Goal: Task Accomplishment & Management: Complete application form

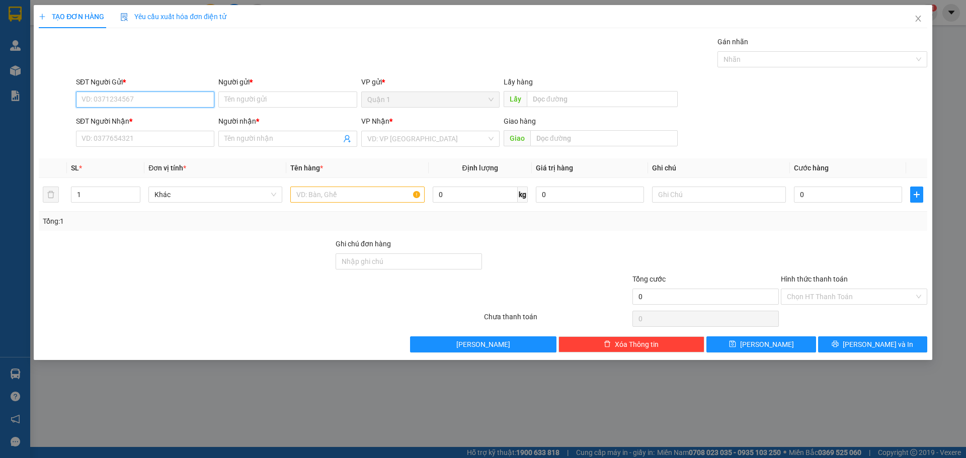
click at [172, 102] on input "SĐT Người Gửi *" at bounding box center [145, 100] width 138 height 16
type input "02838360921"
click at [272, 101] on input "Người gửi *" at bounding box center [287, 100] width 138 height 16
type input "[PERSON_NAME]"
click at [141, 141] on input "SĐT Người Nhận *" at bounding box center [145, 139] width 138 height 16
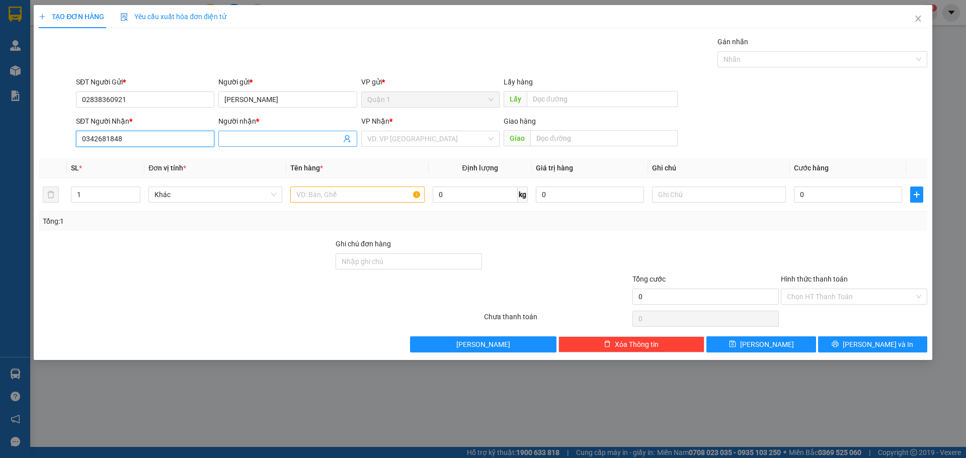
type input "0342681848"
click at [274, 134] on input "Người nhận *" at bounding box center [282, 138] width 116 height 11
type input "[GEOGRAPHIC_DATA]"
click at [433, 141] on input "search" at bounding box center [426, 138] width 119 height 15
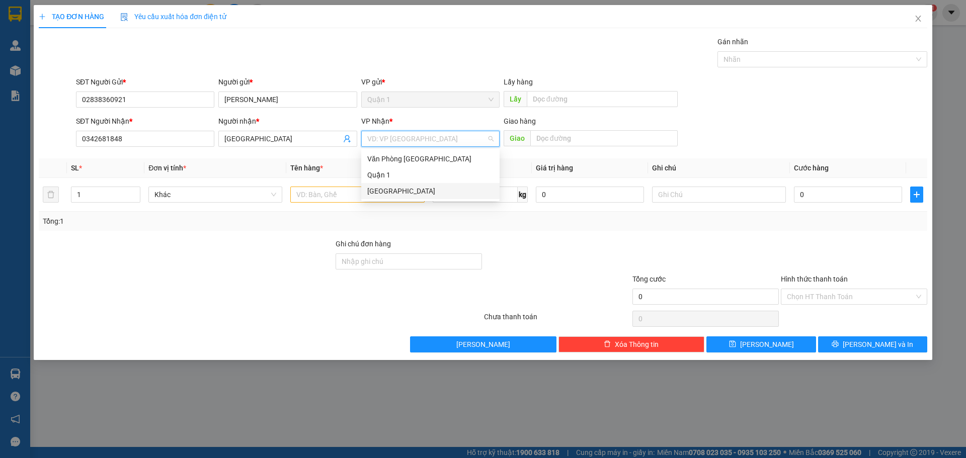
click at [423, 190] on div "[GEOGRAPHIC_DATA]" at bounding box center [430, 191] width 126 height 11
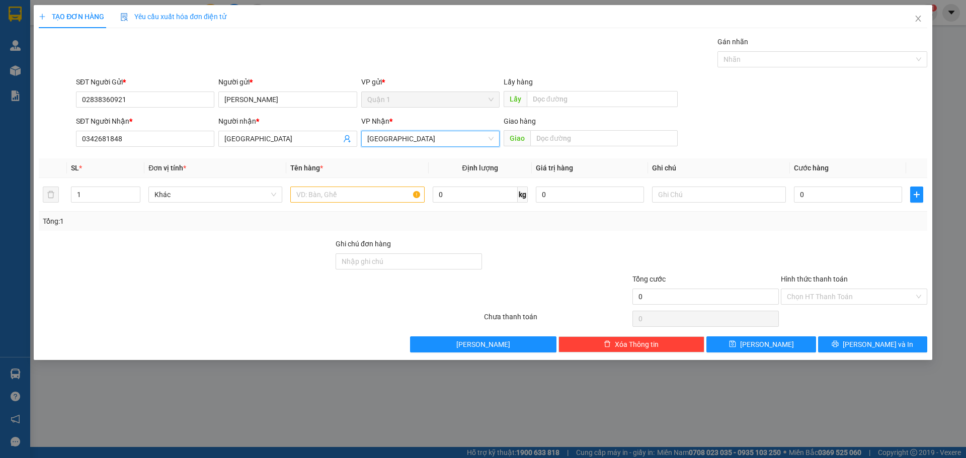
click at [272, 244] on div at bounding box center [186, 256] width 297 height 35
click at [386, 193] on input "text" at bounding box center [357, 195] width 134 height 16
type input "hồ sơ"
click at [829, 194] on input "0" at bounding box center [848, 195] width 108 height 16
type input "3"
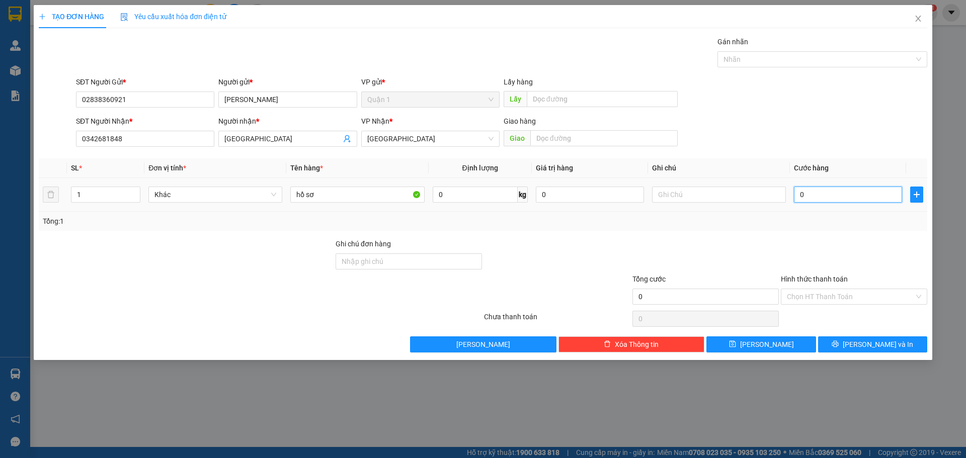
type input "3"
type input "30"
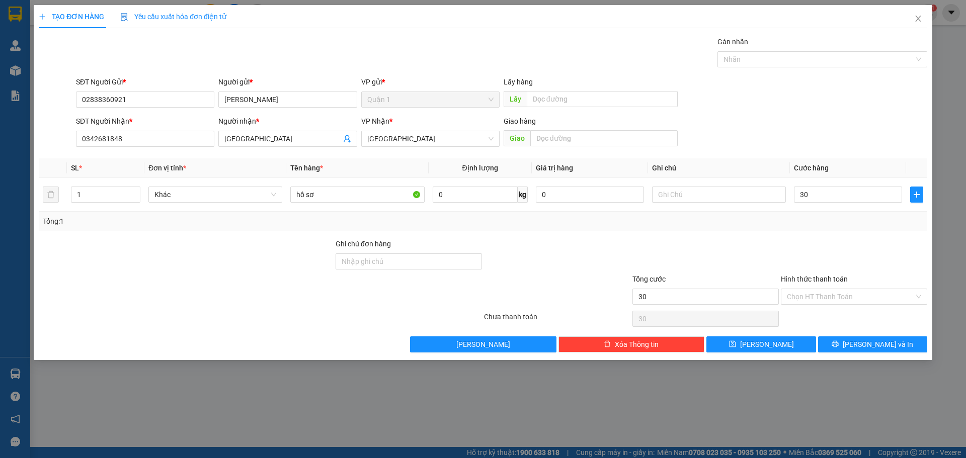
type input "30.000"
click at [597, 260] on div at bounding box center [557, 256] width 148 height 35
click at [401, 254] on input "Ghi chú đơn hàng" at bounding box center [409, 262] width 146 height 16
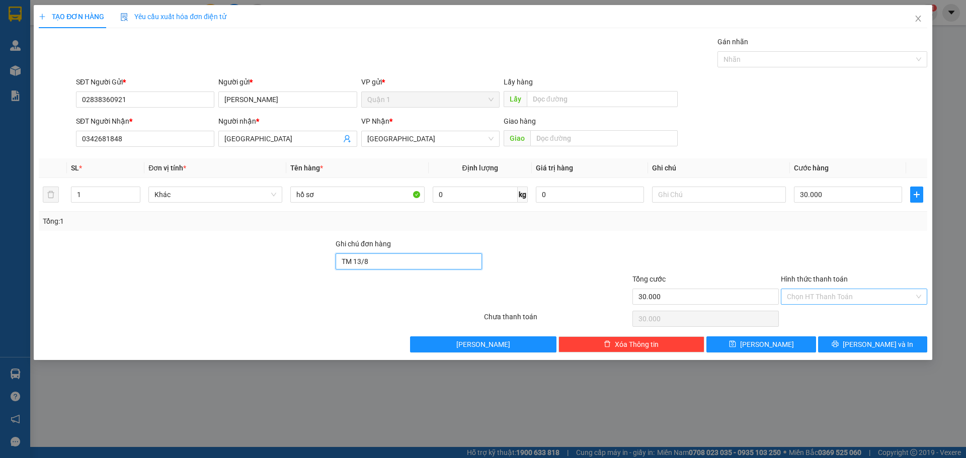
type input "TM 13/8"
click at [823, 291] on input "Hình thức thanh toán" at bounding box center [850, 296] width 127 height 15
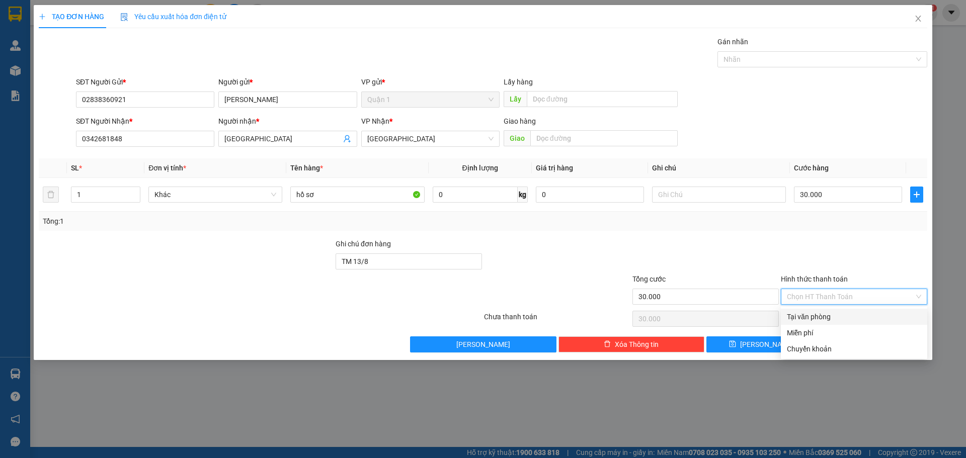
click at [829, 319] on div "Tại văn phòng" at bounding box center [854, 316] width 134 height 11
type input "0"
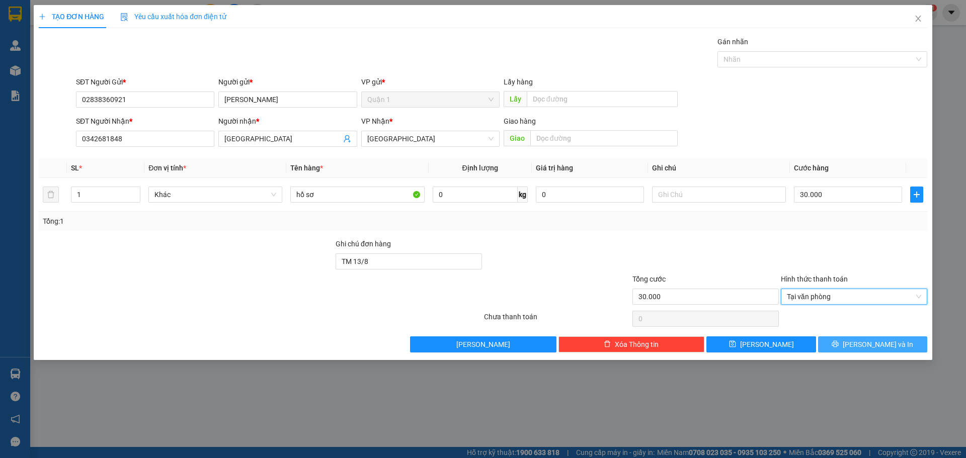
click at [852, 345] on button "[PERSON_NAME] và In" at bounding box center [872, 345] width 109 height 16
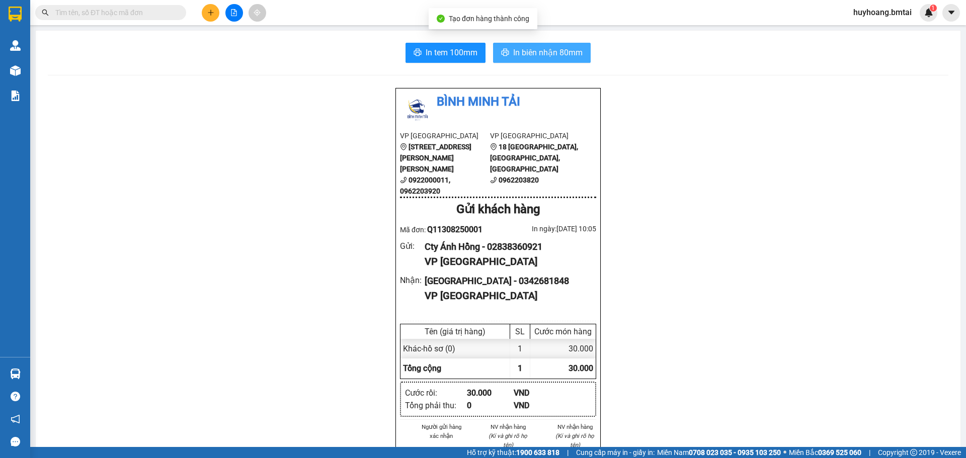
click at [533, 48] on span "In biên nhận 80mm" at bounding box center [547, 52] width 69 height 13
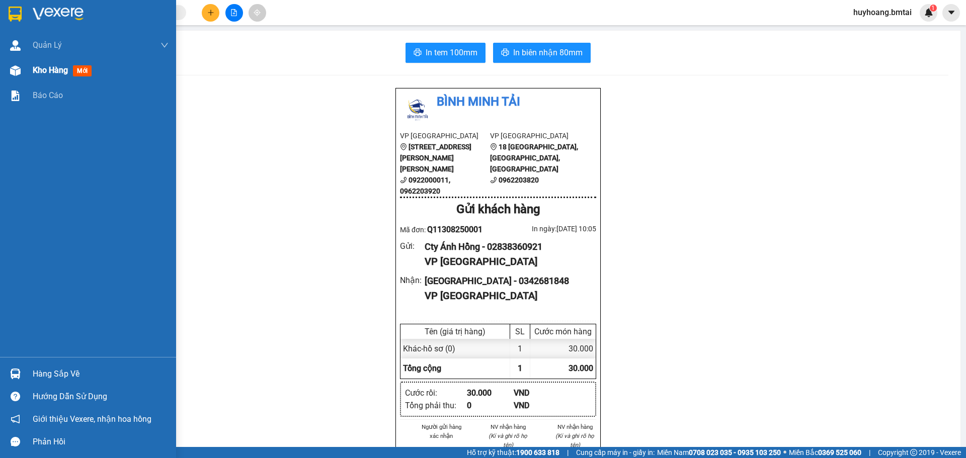
click at [45, 73] on span "Kho hàng" at bounding box center [50, 70] width 35 height 10
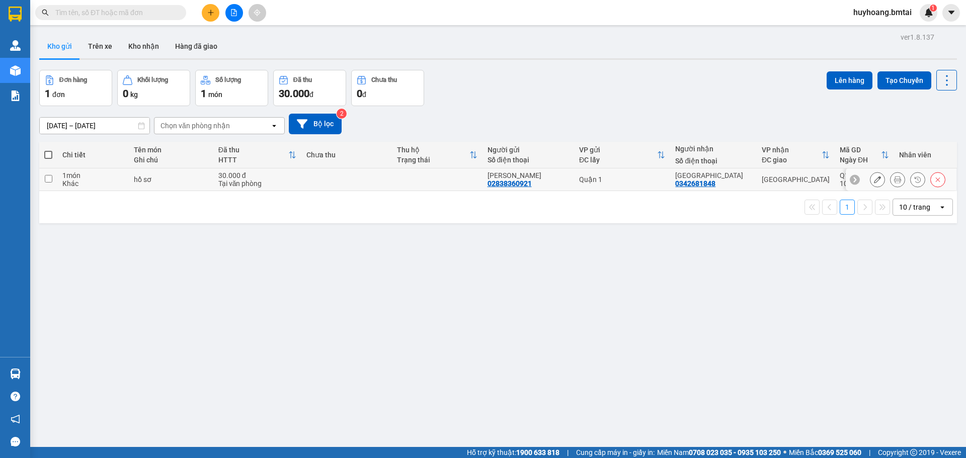
click at [891, 185] on button at bounding box center [898, 180] width 14 height 18
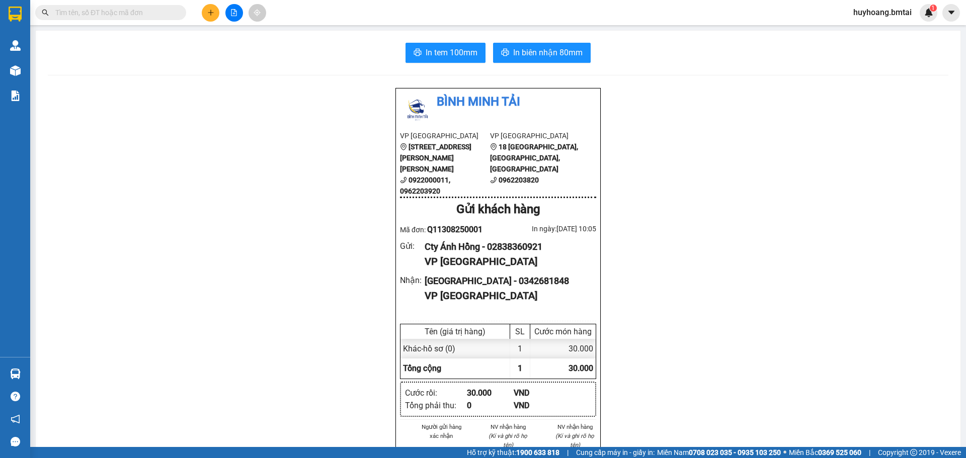
click at [448, 58] on span "In tem 100mm" at bounding box center [452, 52] width 52 height 13
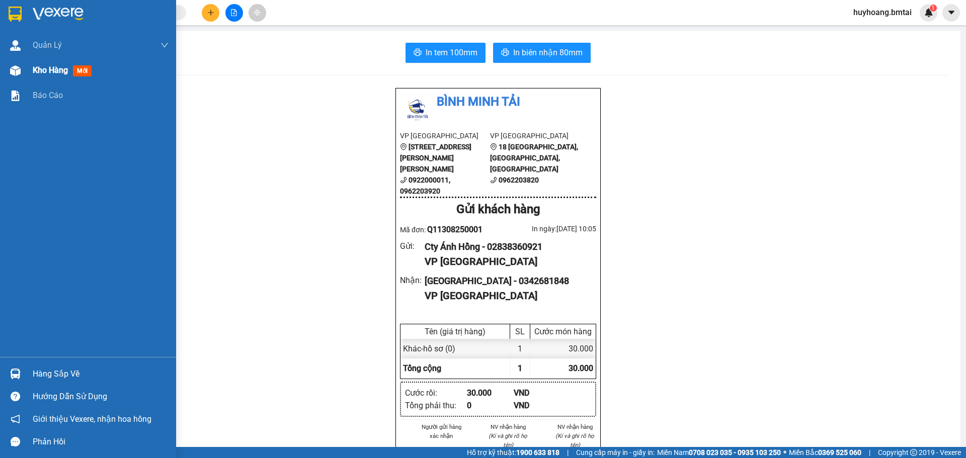
click at [11, 66] on img at bounding box center [15, 70] width 11 height 11
